Goal: Book appointment/travel/reservation

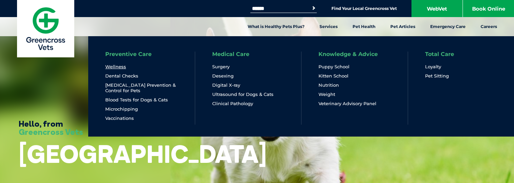
click at [114, 66] on link "Wellness" at bounding box center [115, 67] width 21 height 6
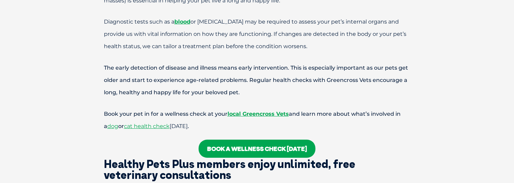
scroll to position [511, 0]
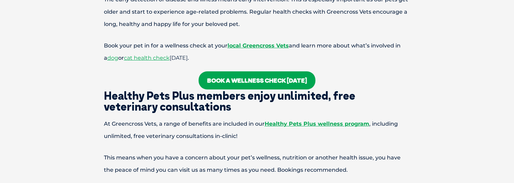
click at [248, 84] on link "Book a wellness check today" at bounding box center [257, 80] width 117 height 18
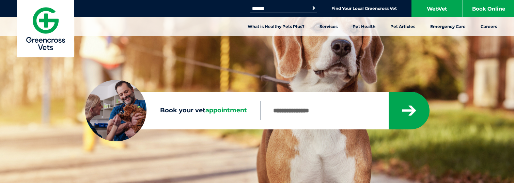
click at [346, 108] on input "Book your vet appointment" at bounding box center [325, 110] width 128 height 19
click at [358, 101] on div "Sorry, no results within 20km Check your entry and try again." at bounding box center [345, 110] width 169 height 37
click at [302, 110] on input "Book your vet appointment" at bounding box center [325, 110] width 128 height 19
